Goal: Navigation & Orientation: Find specific page/section

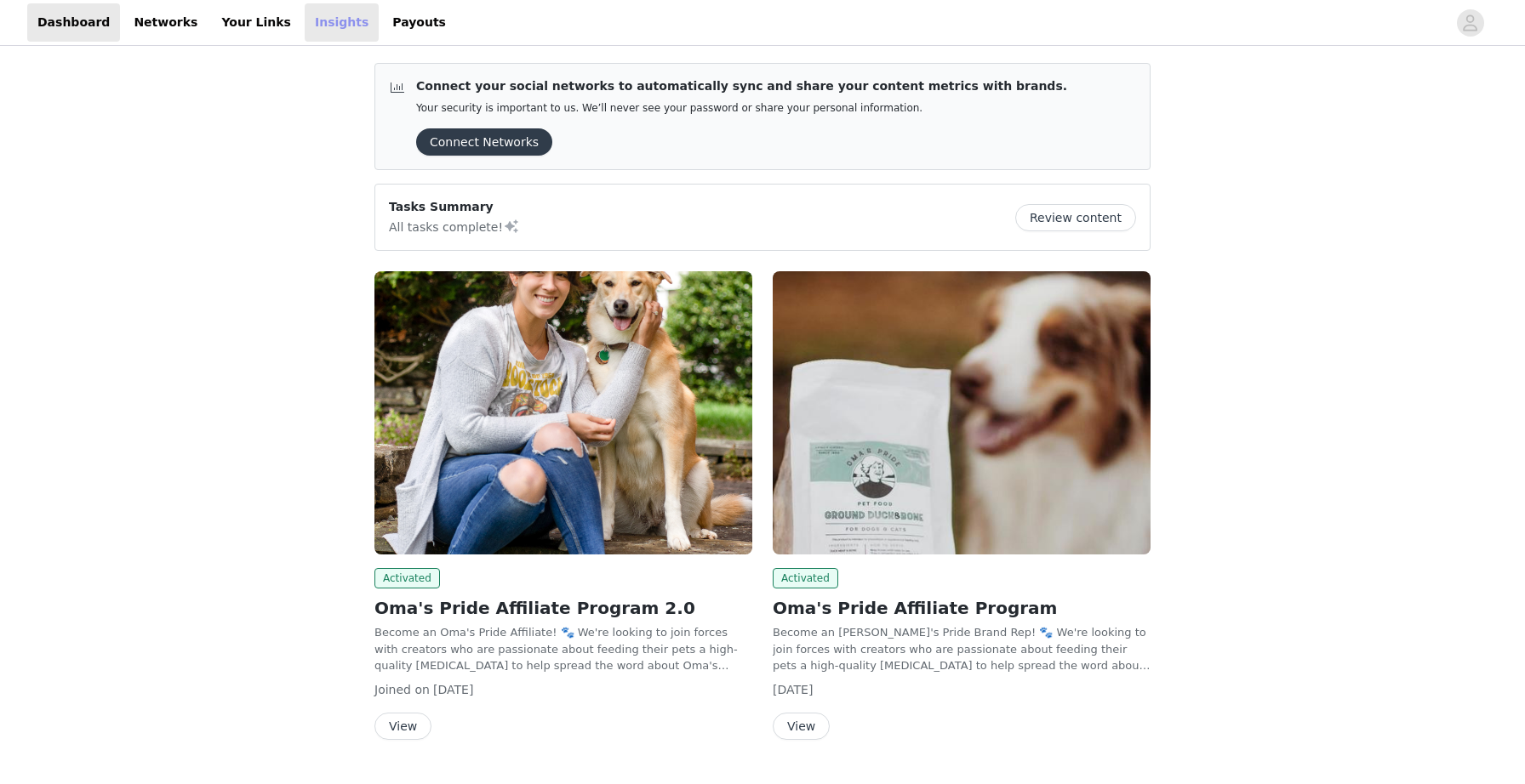
click at [305, 18] on link "Insights" at bounding box center [342, 23] width 74 height 38
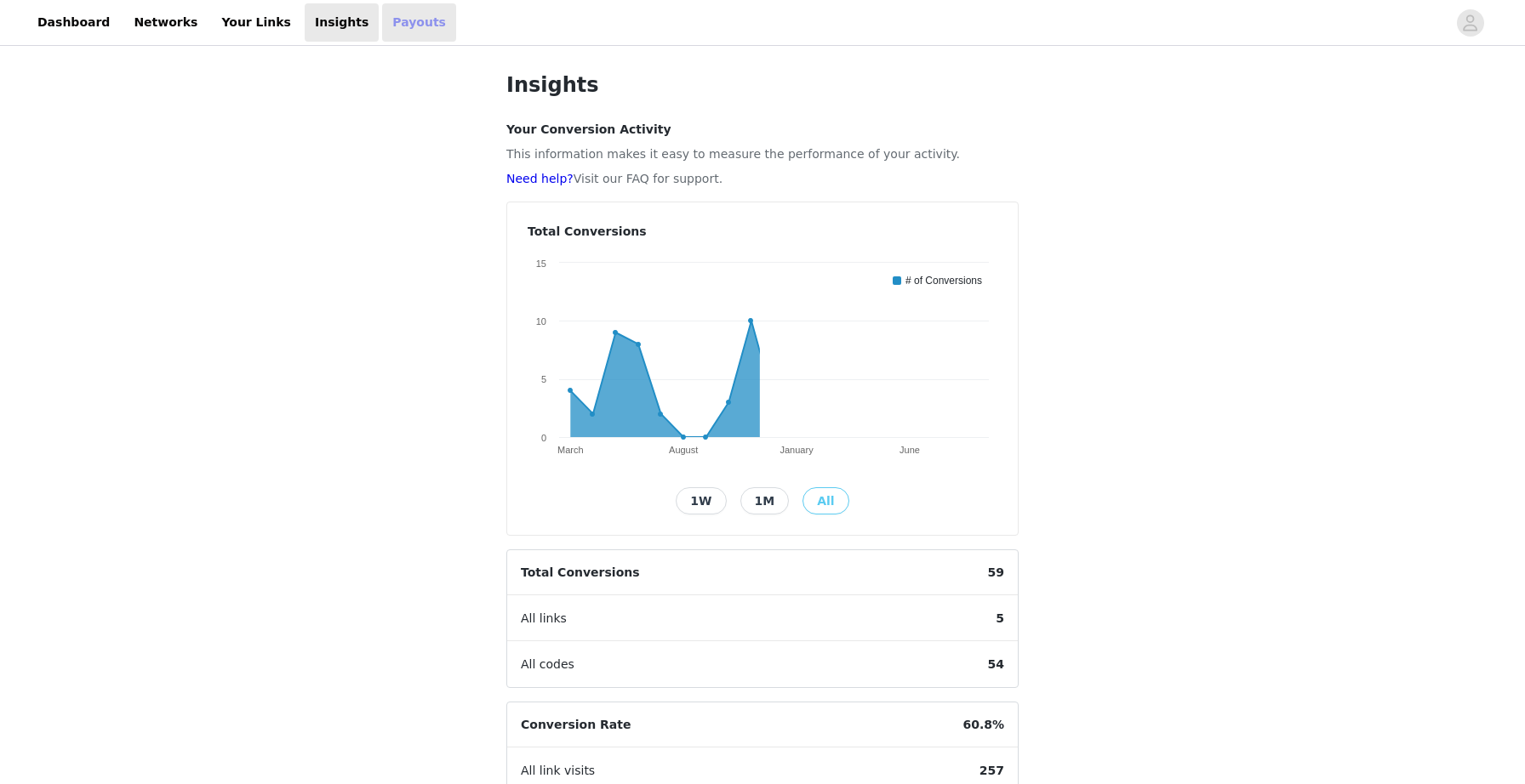
click at [382, 24] on link "Payouts" at bounding box center [418, 23] width 74 height 38
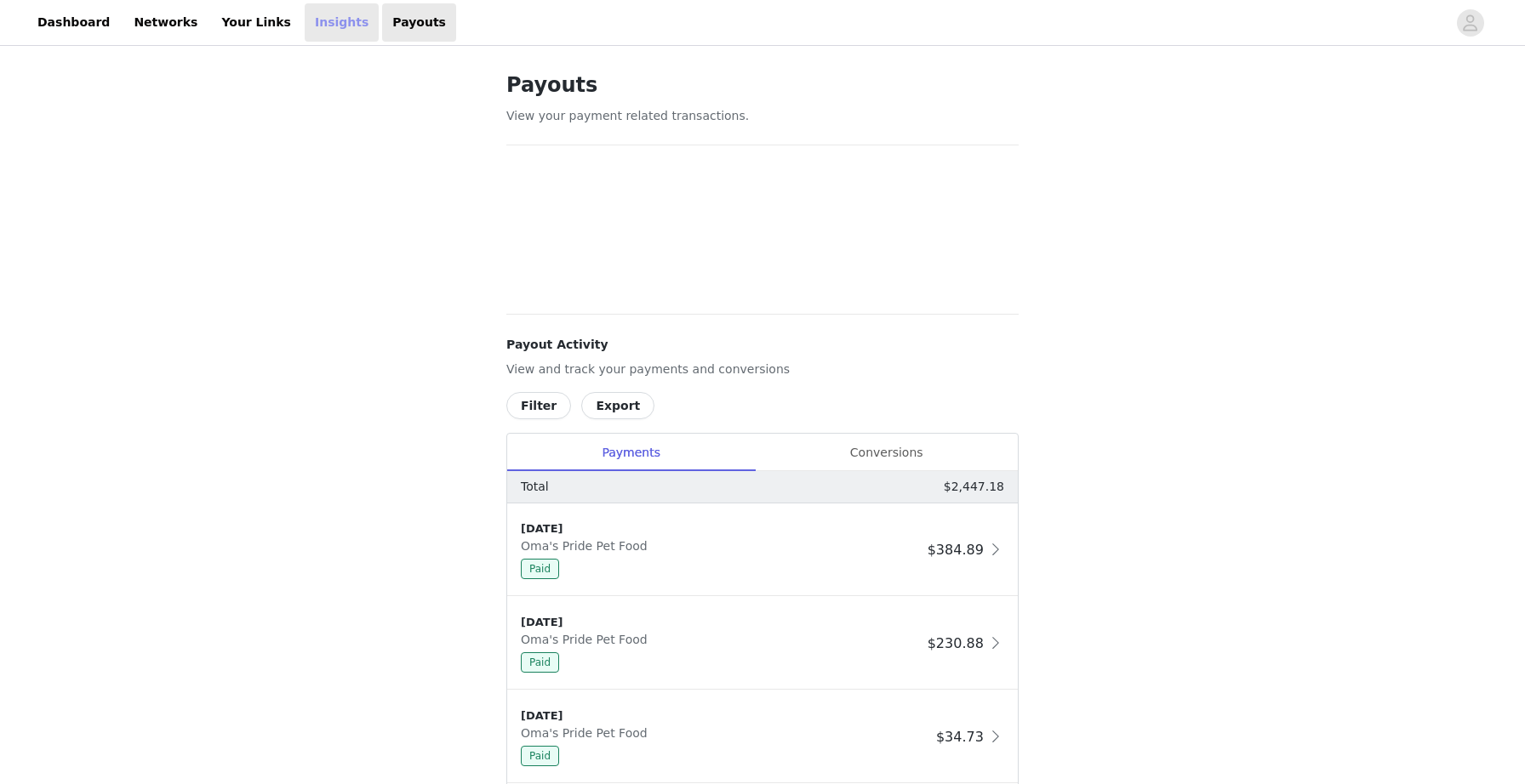
click at [307, 16] on link "Insights" at bounding box center [342, 23] width 74 height 38
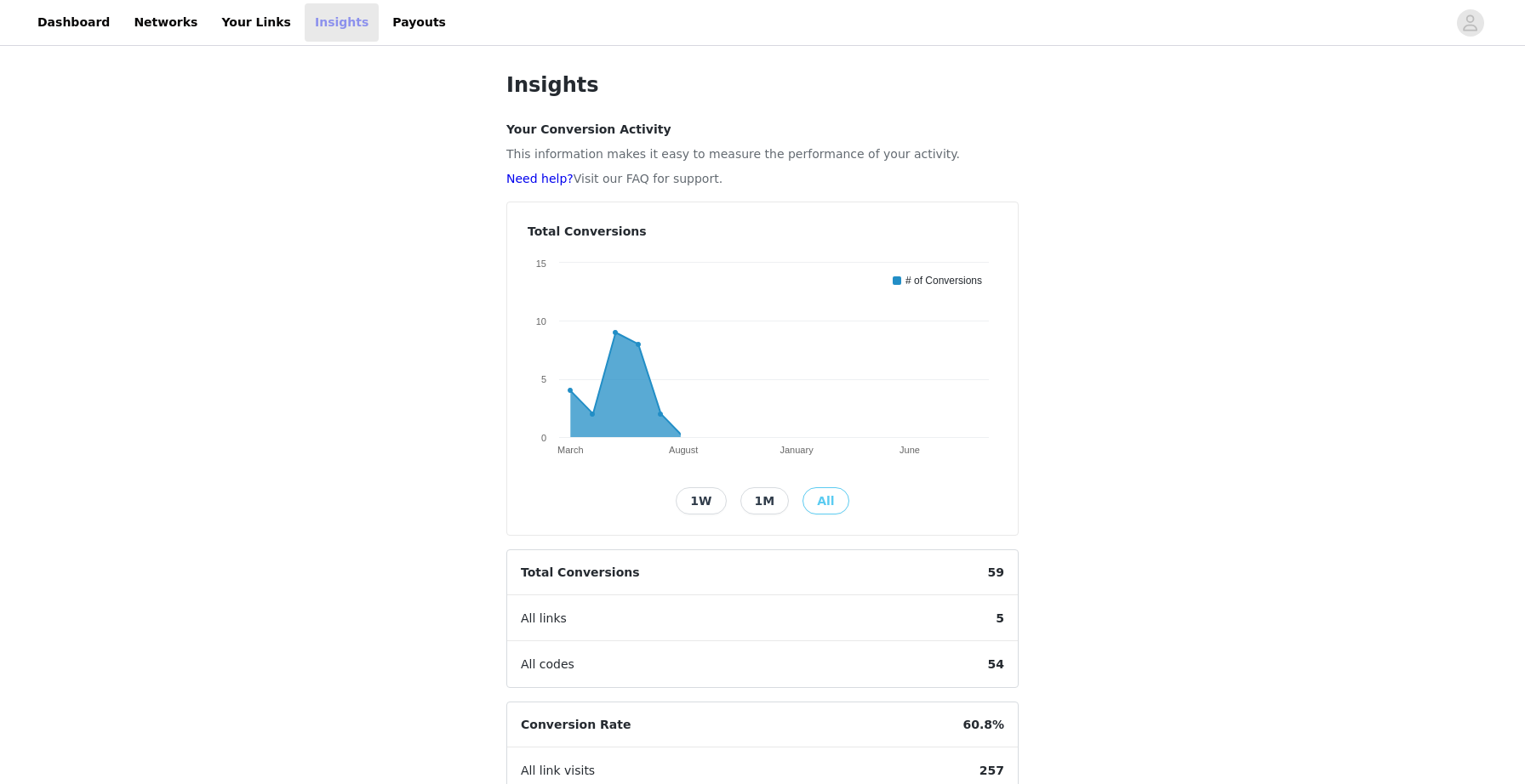
scroll to position [287, 0]
